Goal: Communication & Community: Answer question/provide support

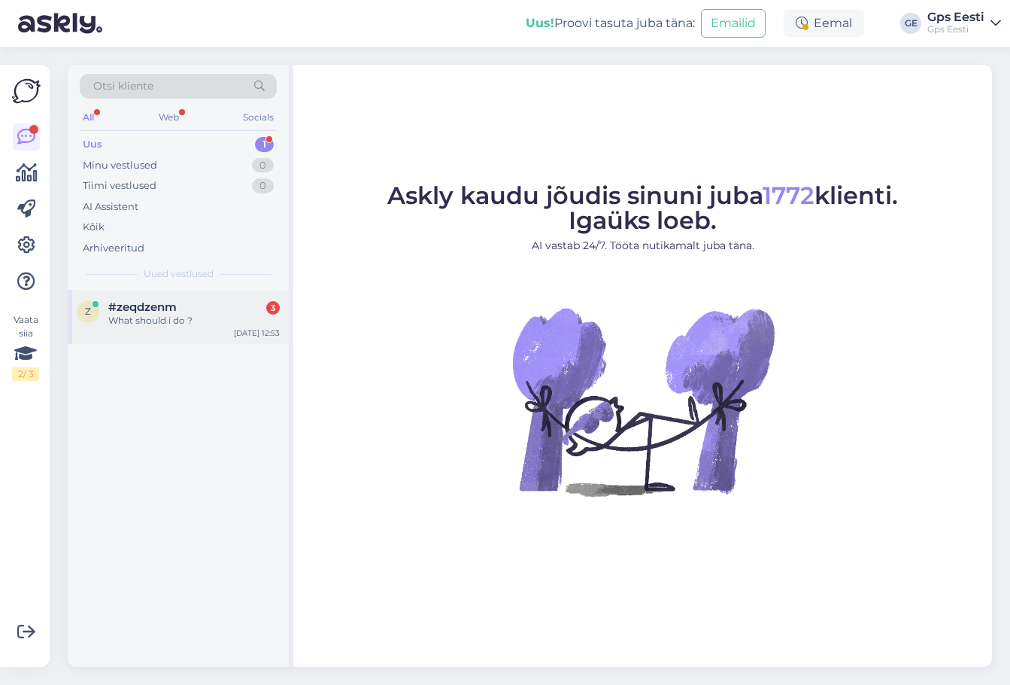
click at [156, 318] on div "What should i do ?" at bounding box center [194, 321] width 172 height 14
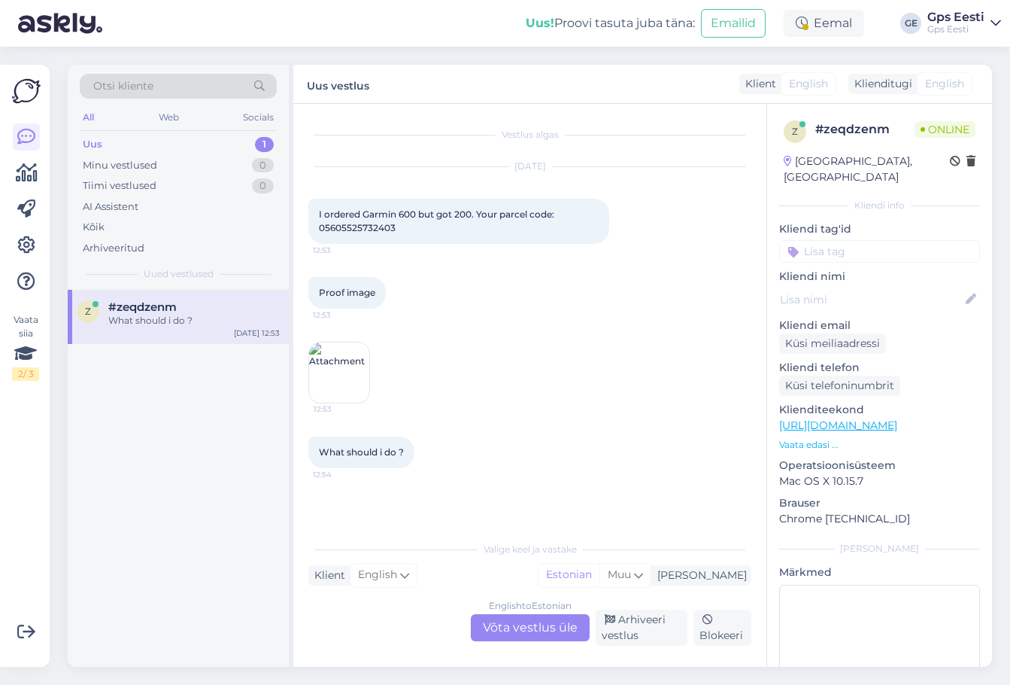
click at [511, 634] on div "English to Estonian Võta vestlus üle" at bounding box center [530, 627] width 119 height 27
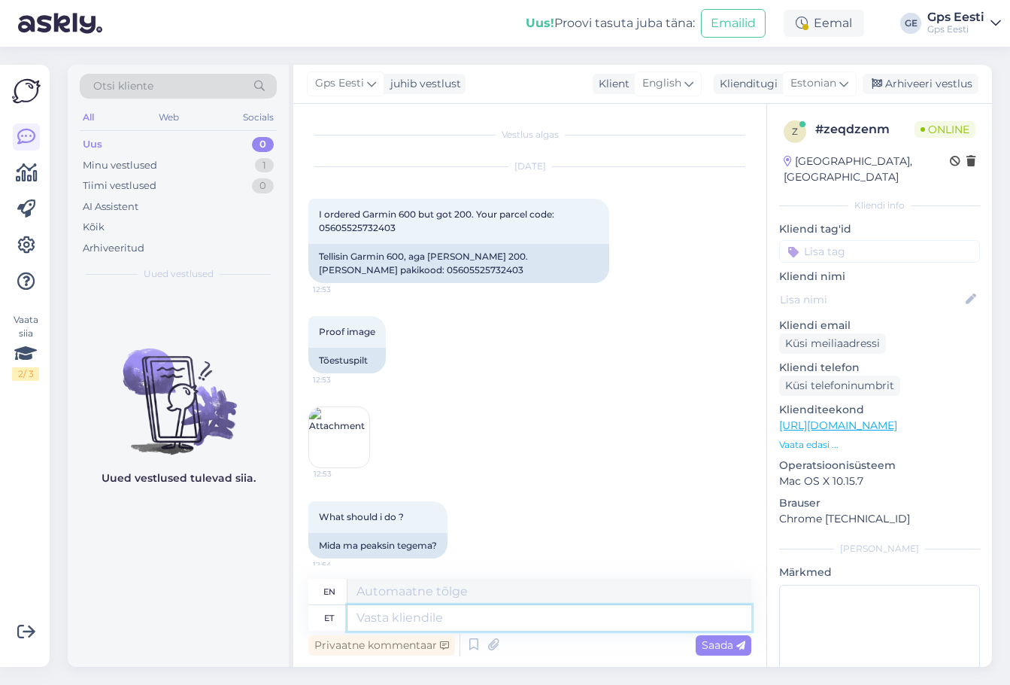
click at [439, 618] on textarea at bounding box center [550, 618] width 404 height 26
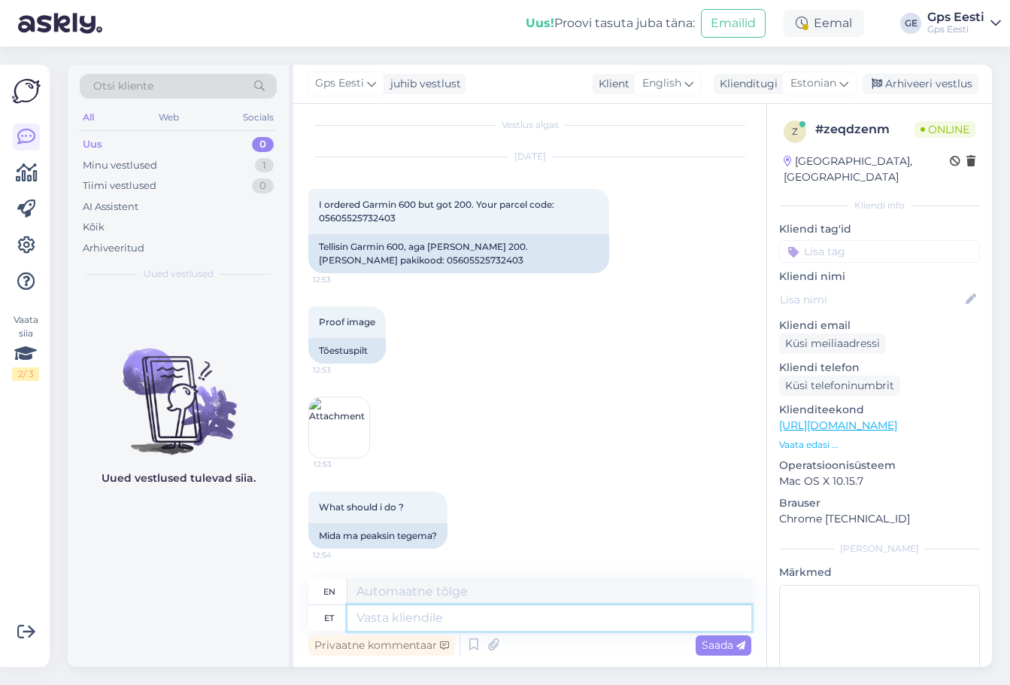
scroll to position [23, 0]
type textarea "Hello, t"
type textarea "Hello,"
type textarea "Hello, the"
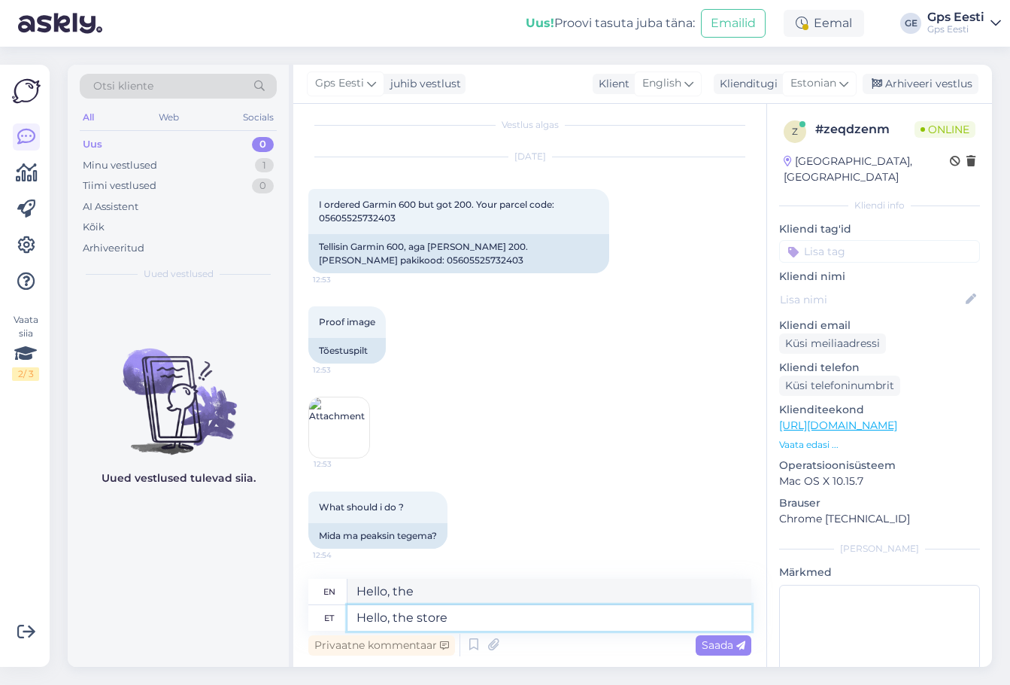
type textarea "Hello, the store"
type textarea "Hello, the store will cont"
type textarea "Hello, the store will"
type textarea "Hello, the store will contact yo"
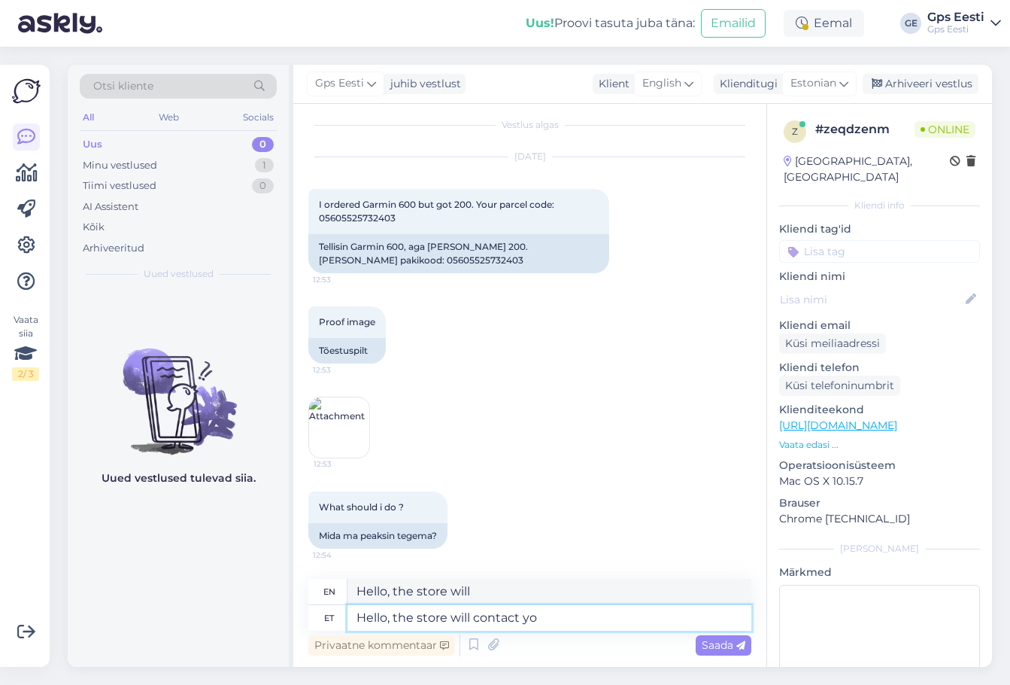
type textarea "Hello, the store will contact"
type textarea "Hello, the store will contact you a"
type textarea "Hello, the store will contact you"
type textarea "Hello, the store will contact you about tha"
type textarea "Hello, the store will contact you about"
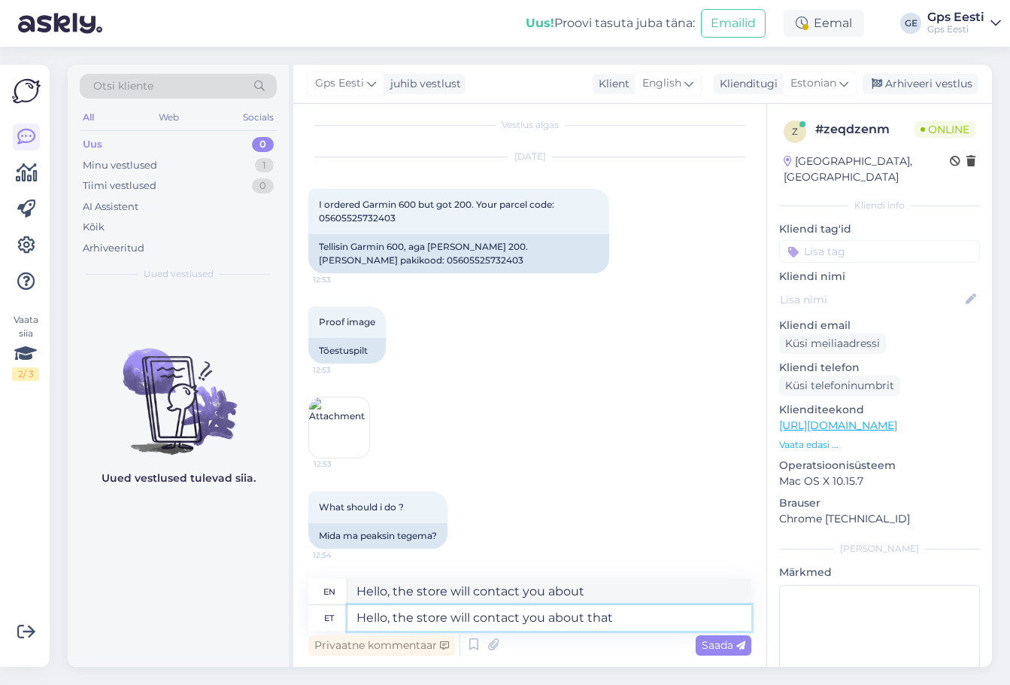
type textarea "Hello, the store will contact you about that"
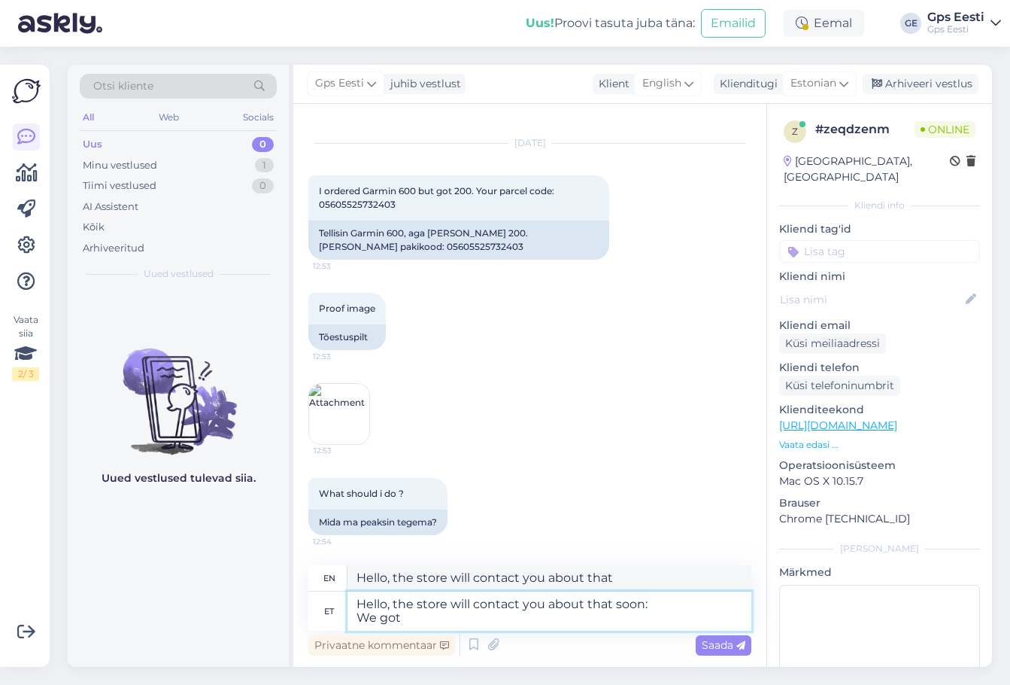
type textarea "Hello, the store will contact you about that soon: We got"
type textarea "Hello, the store will contact you about that soon: We"
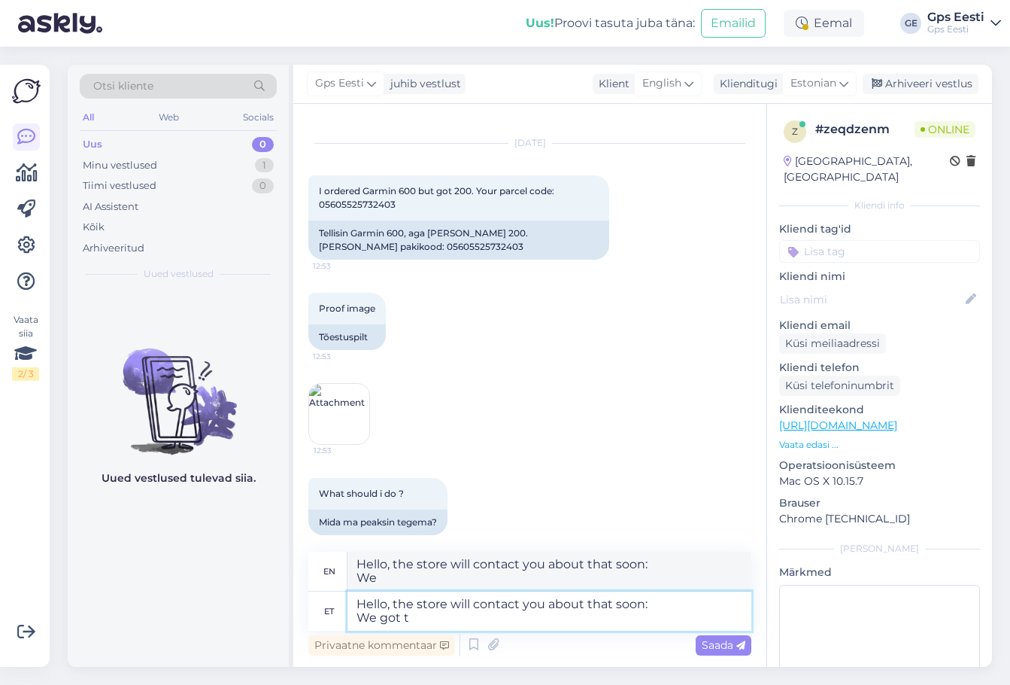
type textarea "Hello, the store will contact you about that soon: We got th"
type textarea "Hello, the store will contact you about that soon: We got"
type textarea "Hello, the store will contact you about that soon: We got the inf"
type textarea "Hello, the store will contact you about that soon: We got the"
type textarea "Hello, the store will contact you about that soon: We got the information"
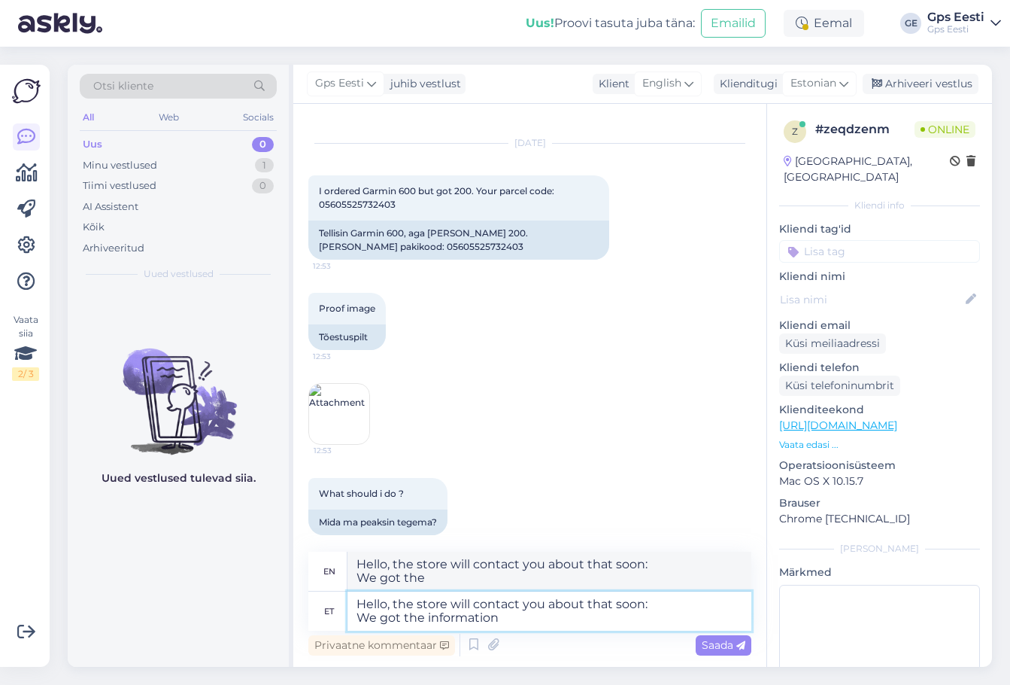
type textarea "Hello, the store will contact you about that soon: We got the information"
type textarea "Hello, the store will contact you about that soon: We got the information."
click at [668, 609] on textarea "Hello, the store will contact you about that soon: We got the information." at bounding box center [550, 610] width 404 height 39
type textarea "Hello, the store will contact you about that soon. We got the information."
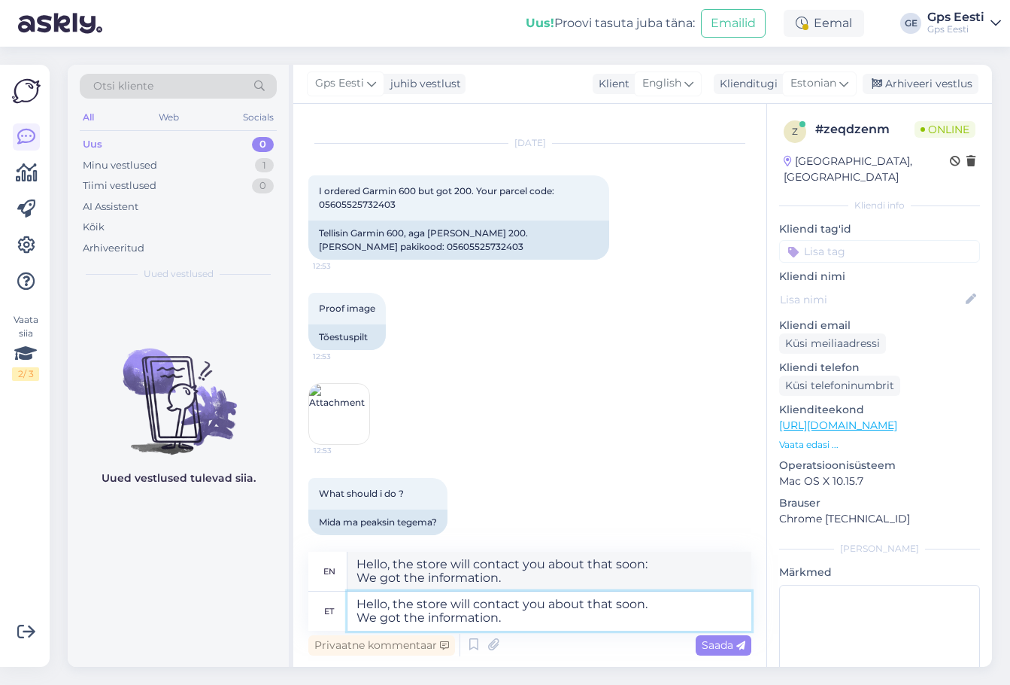
type textarea "Hello, the store will contact you about that soon. We got the information."
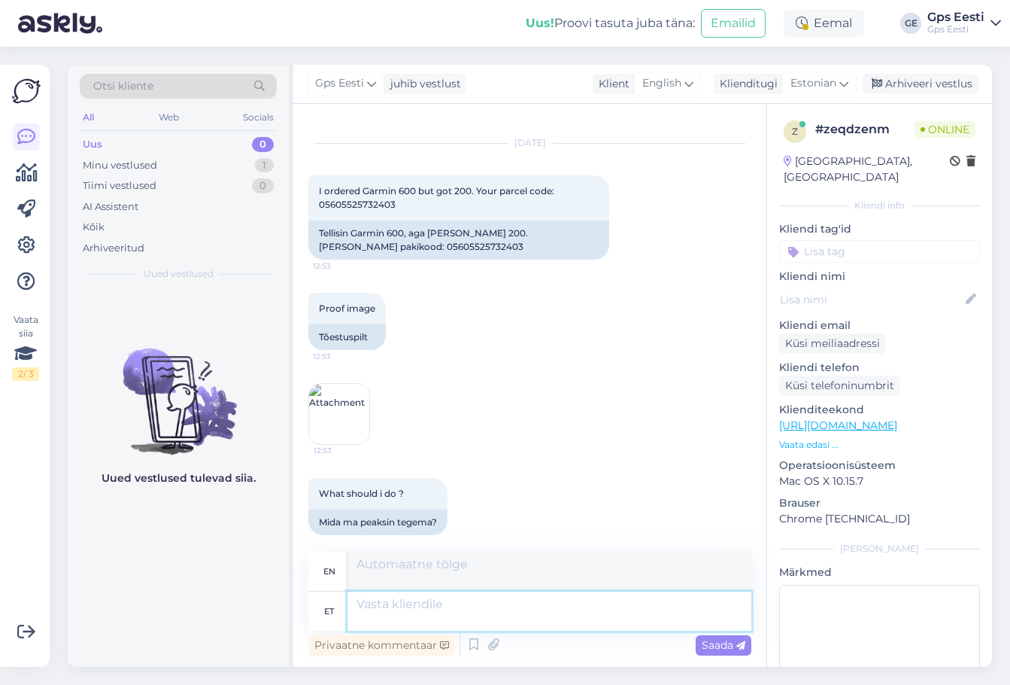
scroll to position [141, 0]
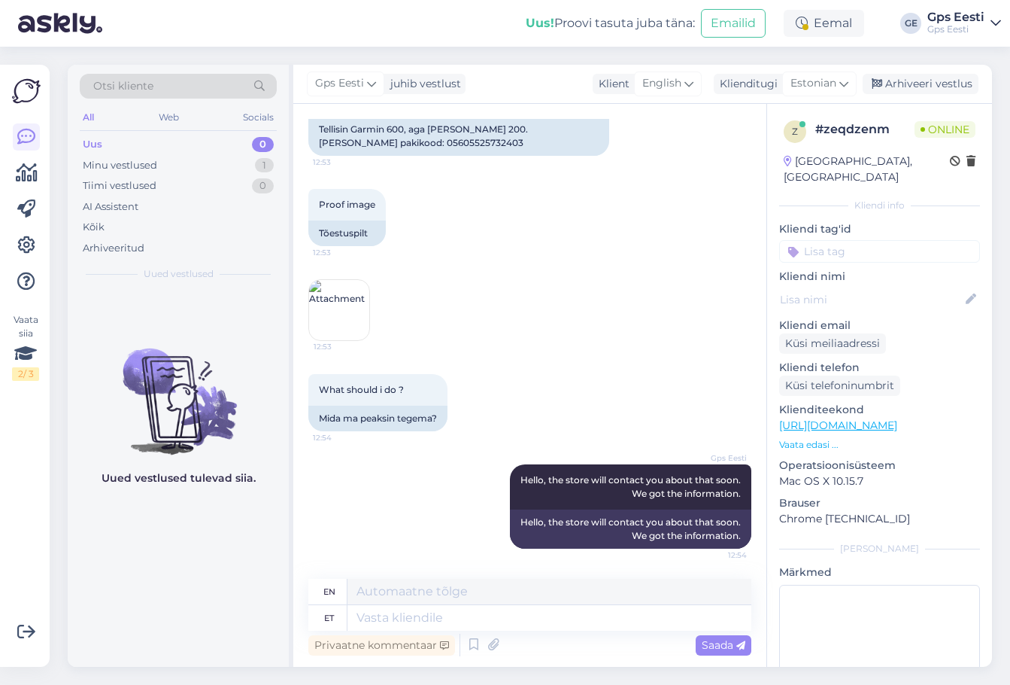
click at [344, 301] on img at bounding box center [339, 310] width 60 height 60
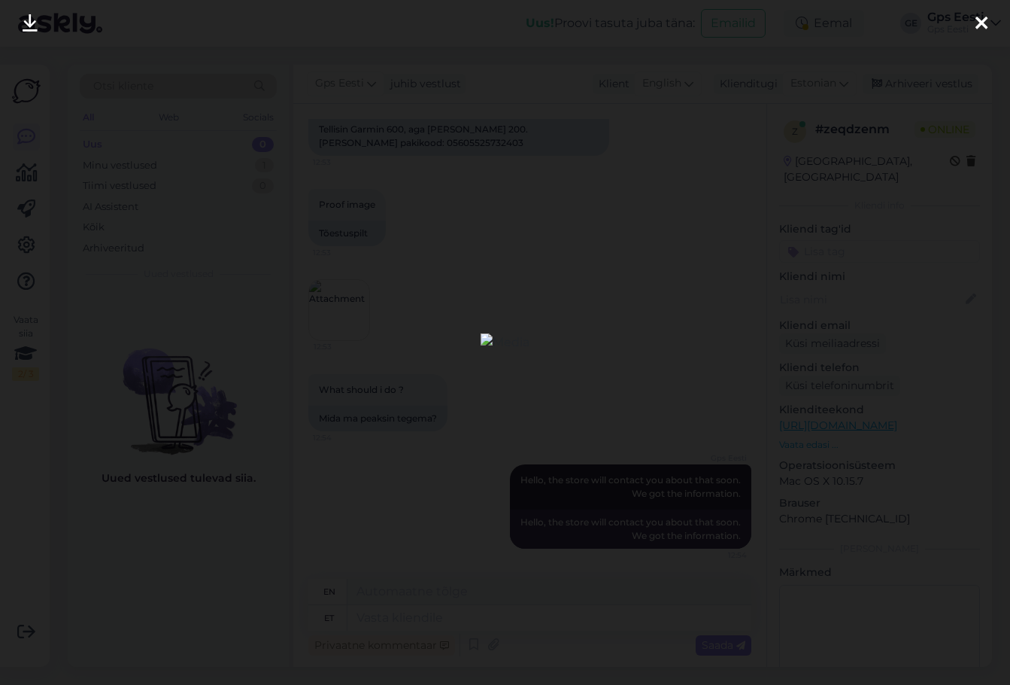
click at [986, 31] on icon at bounding box center [982, 24] width 12 height 20
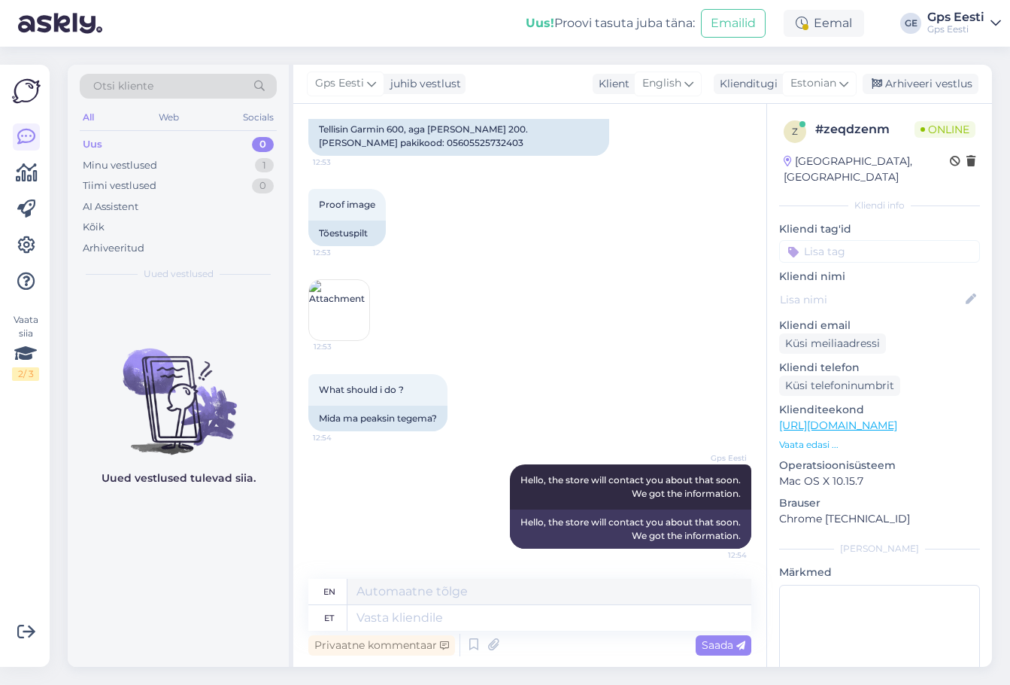
click at [583, 271] on div "Proof image 12:53 Tõestuspilt 12:53" at bounding box center [529, 264] width 443 height 185
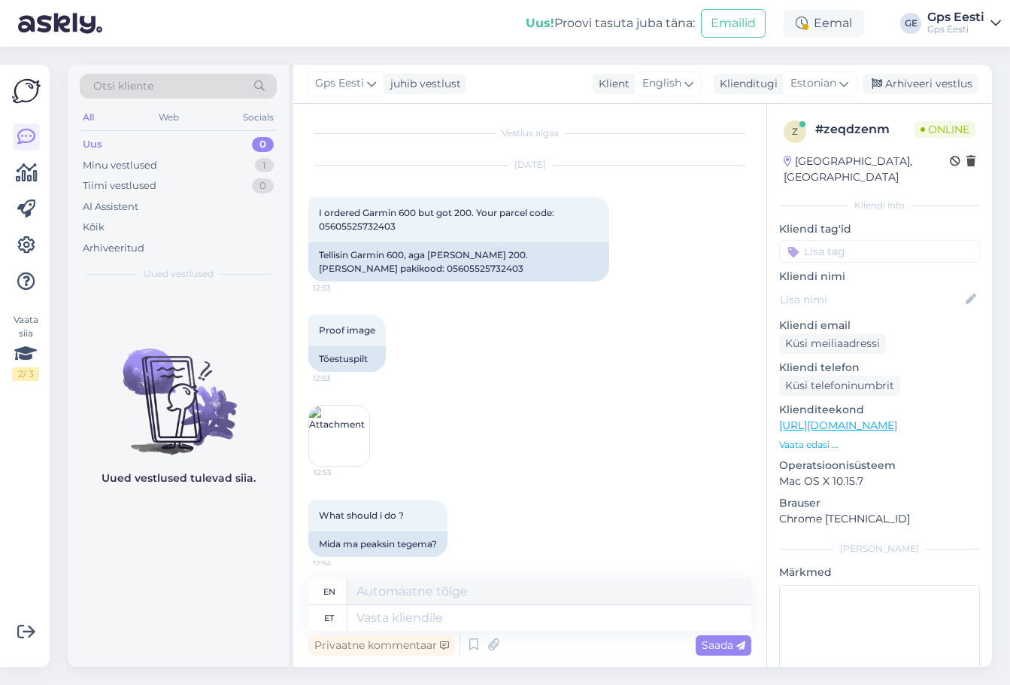
scroll to position [0, 0]
click at [493, 270] on div "Tellisin Garmin 600, aga sain 200. Teie pakikood: 05605525732403" at bounding box center [458, 263] width 301 height 39
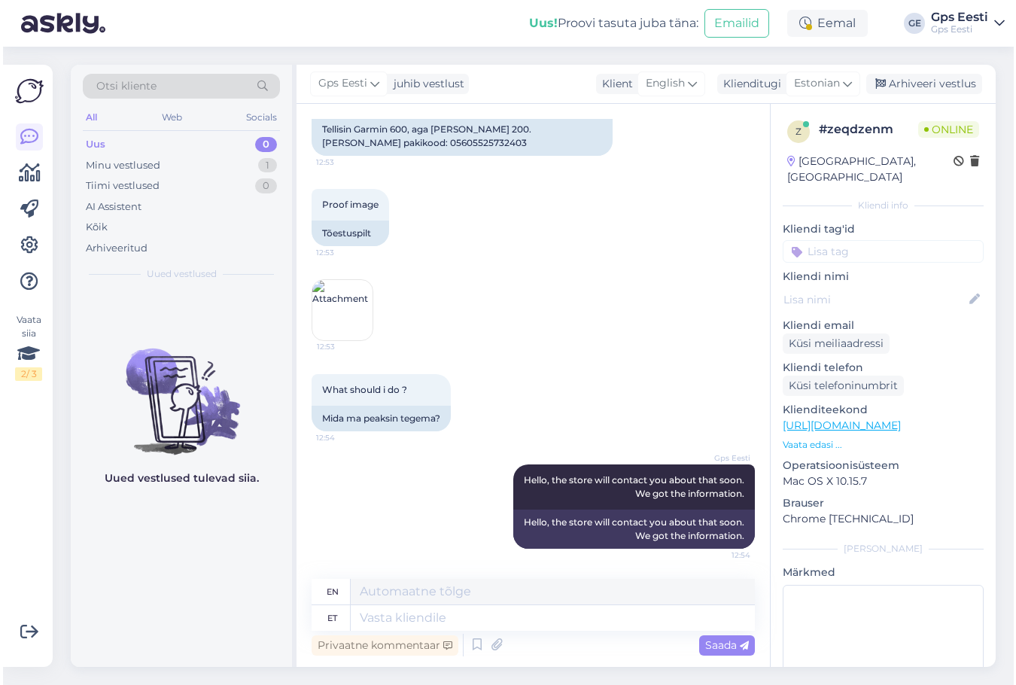
scroll to position [141, 0]
click at [393, 515] on div "Gps Eesti Hello, the store will contact you about that soon. We got the informa…" at bounding box center [529, 506] width 443 height 117
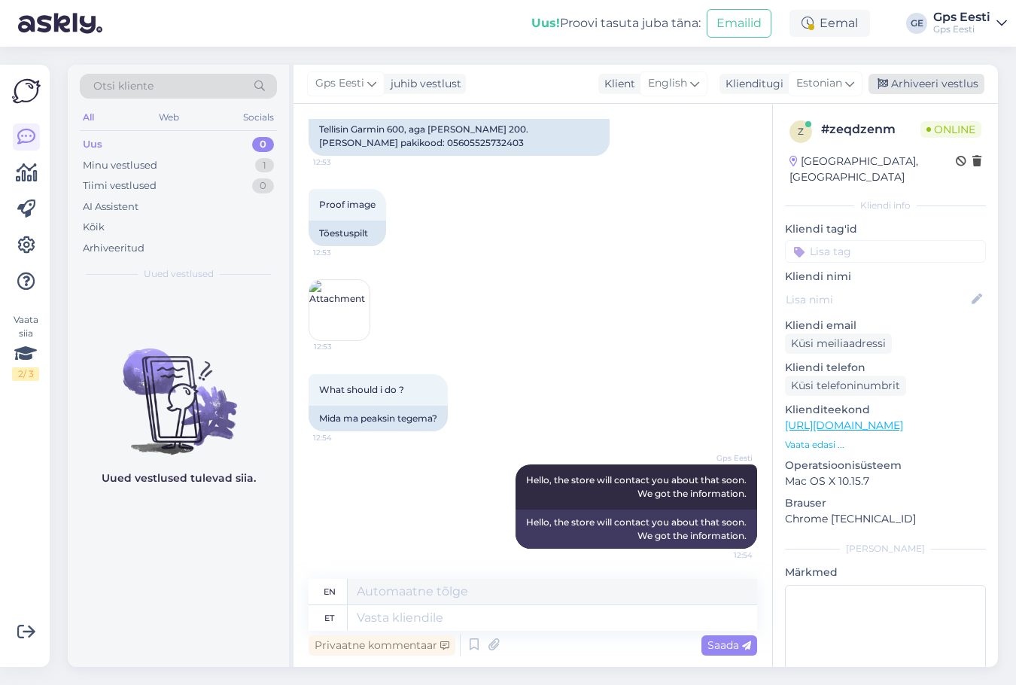
click at [909, 75] on div "Arhiveeri vestlus" at bounding box center [926, 84] width 116 height 20
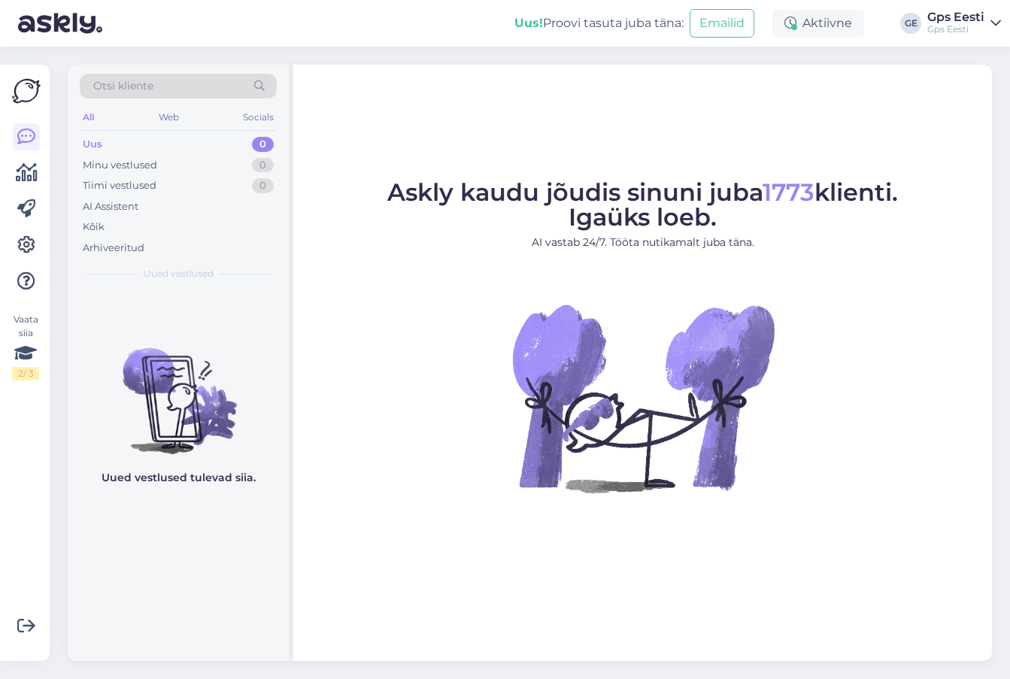
click at [459, 375] on figure "Askly kaudu jõudis sinuni juba 1773 klienti. Igaüks loeb. AI vastab 24/7. Tööta…" at bounding box center [643, 357] width 672 height 353
